Goal: Information Seeking & Learning: Understand process/instructions

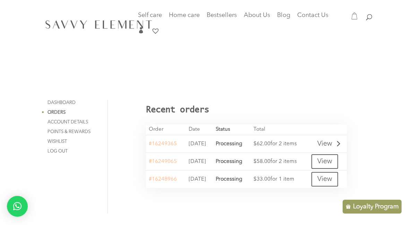
click at [330, 144] on link "View" at bounding box center [324, 144] width 27 height 15
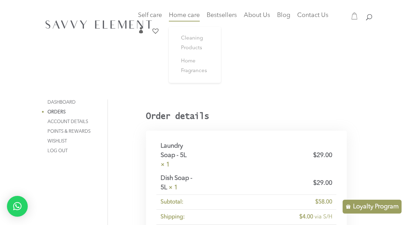
click at [186, 13] on span "Home care" at bounding box center [184, 15] width 31 height 6
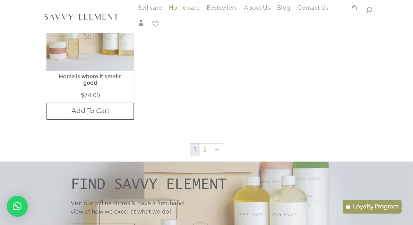
scroll to position [1197, 0]
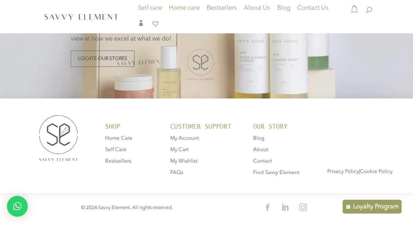
click at [181, 169] on li "FAQs" at bounding box center [202, 173] width 64 height 10
click at [178, 171] on span "FAQs" at bounding box center [176, 172] width 13 height 5
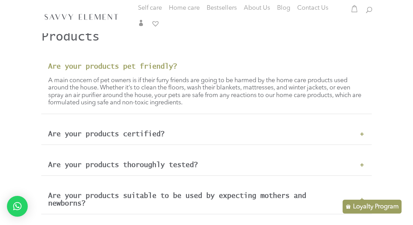
scroll to position [201, 0]
